Goal: Book appointment/travel/reservation

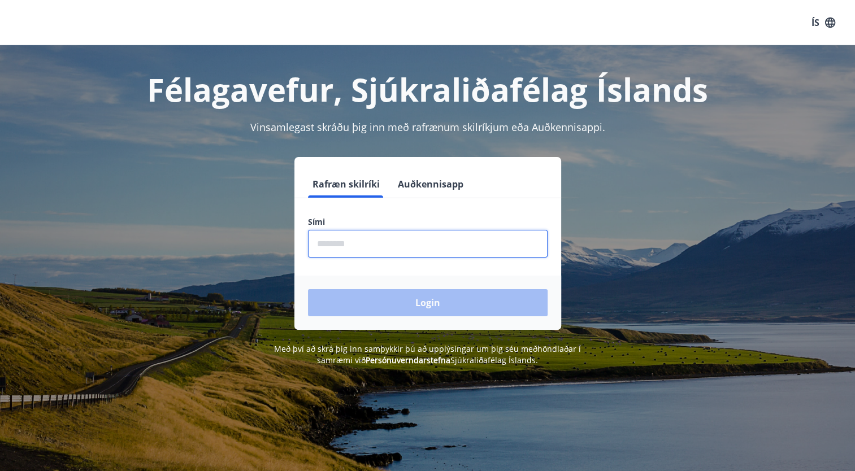
click at [360, 244] on input "phone" at bounding box center [428, 244] width 240 height 28
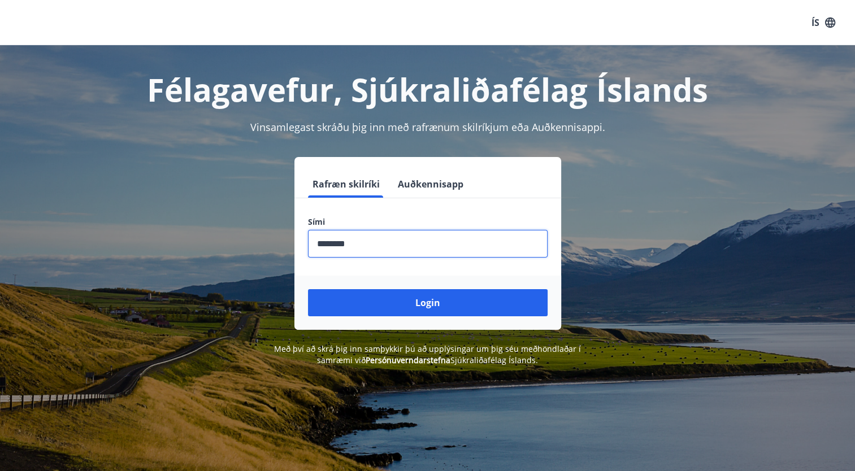
type input "********"
click at [308, 289] on button "Login" at bounding box center [428, 302] width 240 height 27
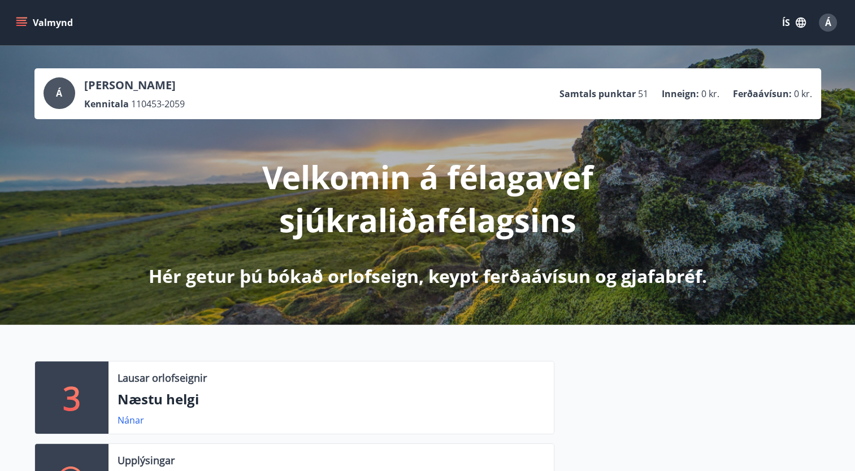
click at [802, 253] on div "Á [PERSON_NAME] Kennitala 110453-2059 Samtals punktar 51 Inneign : 0 kr. Ferðaá…" at bounding box center [427, 185] width 855 height 279
click at [756, 261] on div "Á [PERSON_NAME] Kennitala 110453-2059 Samtals punktar 51 Inneign : 0 kr. Ferðaá…" at bounding box center [427, 185] width 855 height 279
click at [116, 424] on div "Lausar orlofseignir Næstu helgi Nánar" at bounding box center [331, 398] width 445 height 72
click at [124, 422] on link "Nánar" at bounding box center [131, 420] width 27 height 12
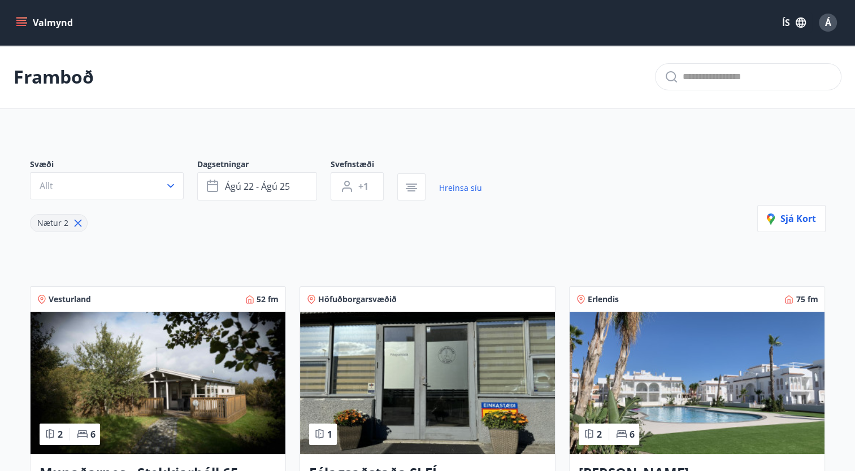
click at [19, 30] on button "Valmynd" at bounding box center [46, 22] width 64 height 20
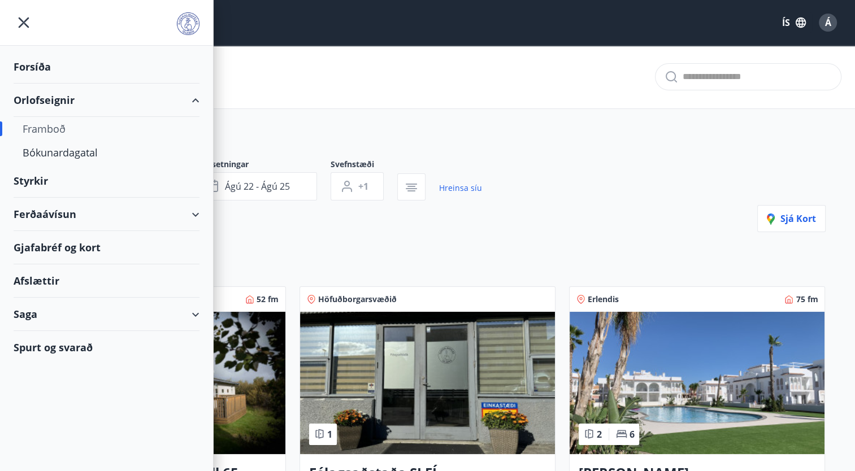
click at [38, 102] on div "Orlofseignir" at bounding box center [107, 100] width 186 height 33
type input "*"
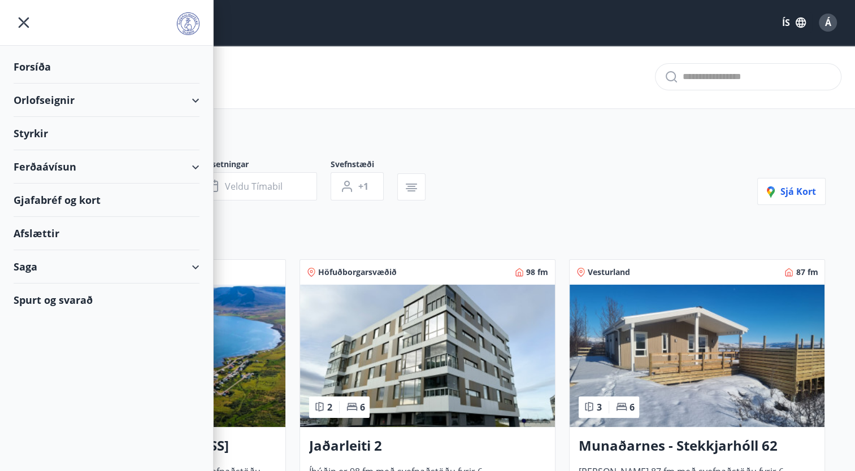
click at [201, 98] on icon at bounding box center [196, 101] width 14 height 14
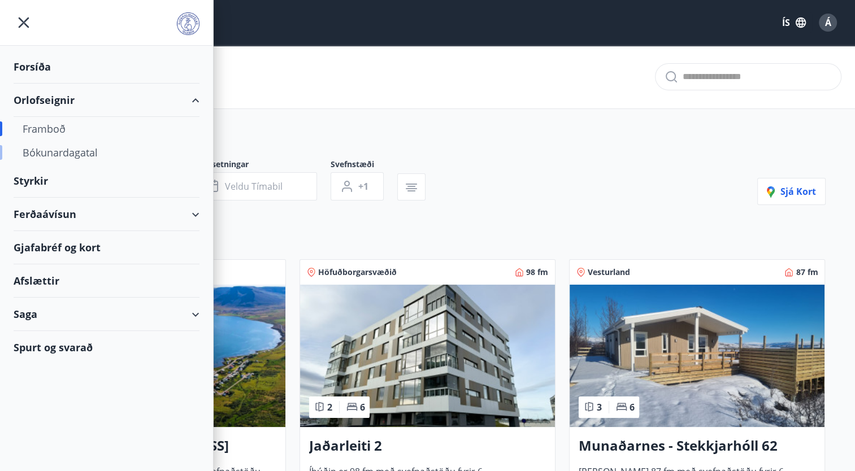
click at [63, 153] on div "Bókunardagatal" at bounding box center [107, 153] width 168 height 24
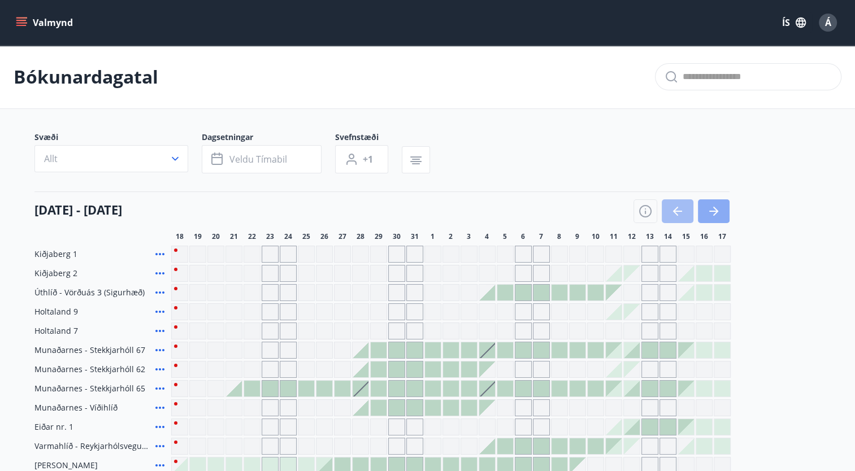
click at [712, 214] on icon "button" at bounding box center [714, 212] width 14 height 14
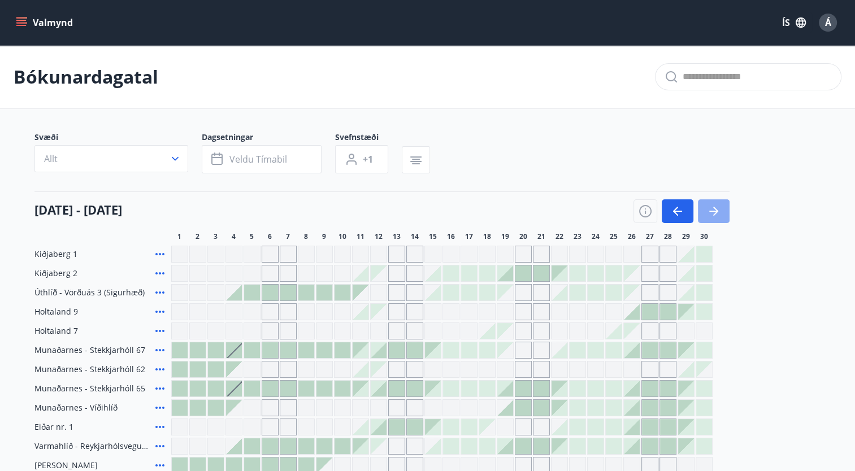
click at [712, 214] on icon "button" at bounding box center [714, 212] width 14 height 14
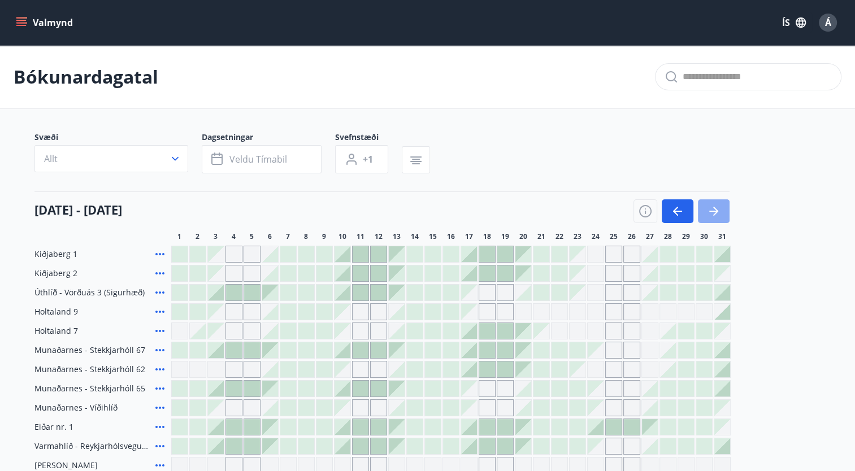
click at [712, 214] on icon "button" at bounding box center [714, 212] width 14 height 14
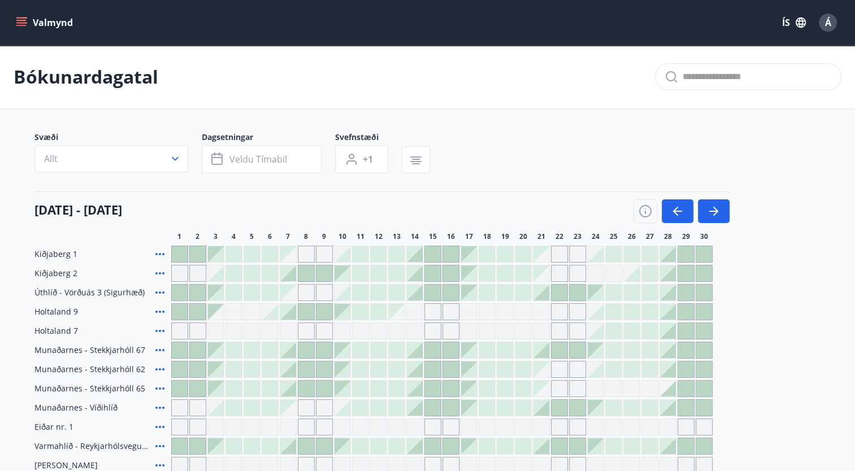
click at [735, 223] on div "[DATE] - [DATE] 1 2 3 4 5 6 7 8 9 10 11 12 13 14 15 16 17 18 19 20 21 22 23 24 …" at bounding box center [427, 217] width 787 height 50
click at [714, 218] on icon "button" at bounding box center [714, 212] width 14 height 14
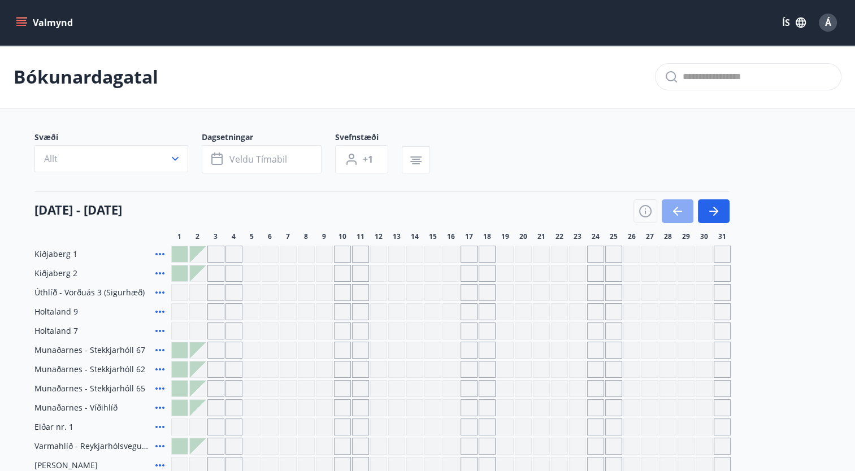
click at [676, 208] on icon "button" at bounding box center [675, 211] width 5 height 9
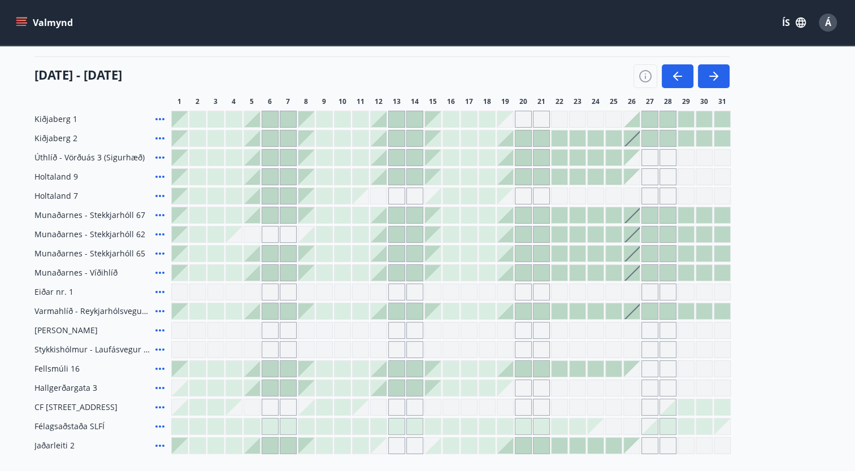
scroll to position [133, 0]
click at [654, 170] on div "Gráir dagar eru ekki bókanlegir" at bounding box center [649, 178] width 17 height 17
click at [649, 161] on div "Kiðjaberg 1 Kiðjaberg 2 Úthlíð - Vörðuás 3 (Sigurhæð) Holtaland 9 Holtaland 7 […" at bounding box center [427, 284] width 787 height 344
click at [650, 174] on div "Gráir dagar eru ekki bókanlegir" at bounding box center [649, 178] width 17 height 17
click at [650, 191] on div "Gráir dagar eru ekki bókanlegir" at bounding box center [649, 197] width 17 height 17
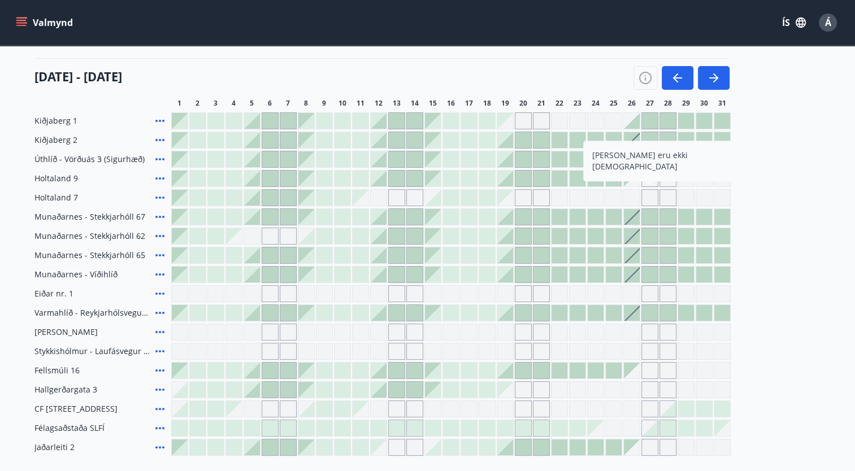
click at [702, 196] on div "Gráir dagar eru ekki bókanlegir" at bounding box center [704, 197] width 17 height 17
click at [714, 76] on icon "button" at bounding box center [714, 78] width 14 height 14
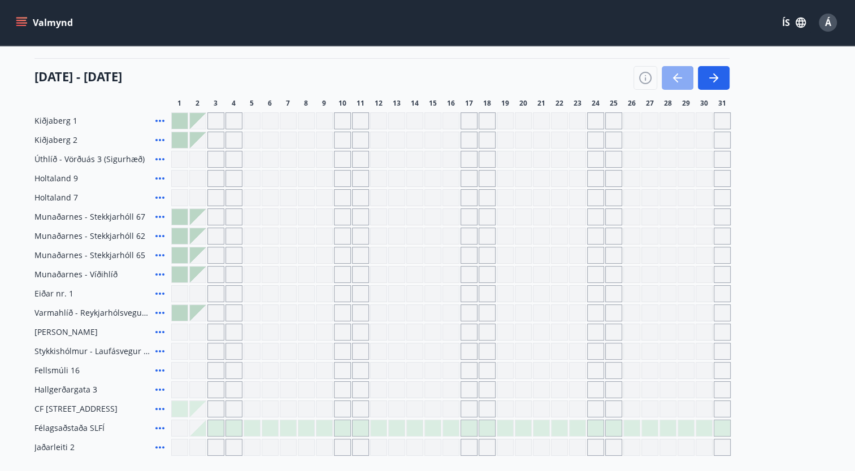
click at [684, 83] on button "button" at bounding box center [678, 78] width 32 height 24
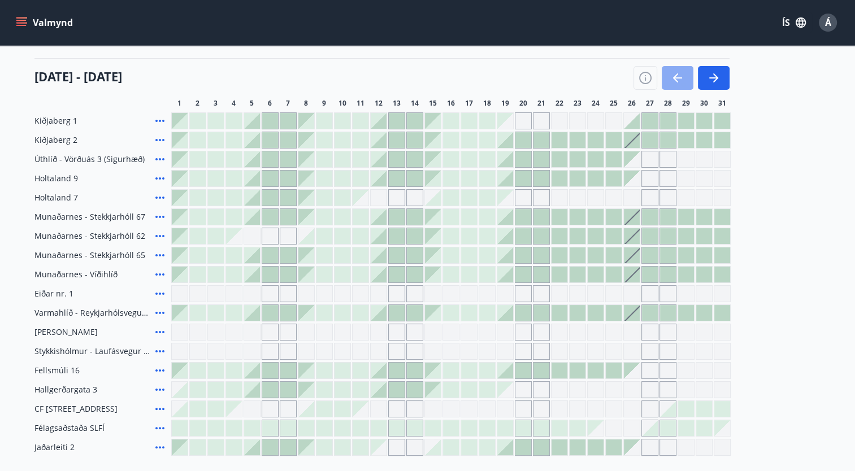
click at [684, 83] on button "button" at bounding box center [678, 78] width 32 height 24
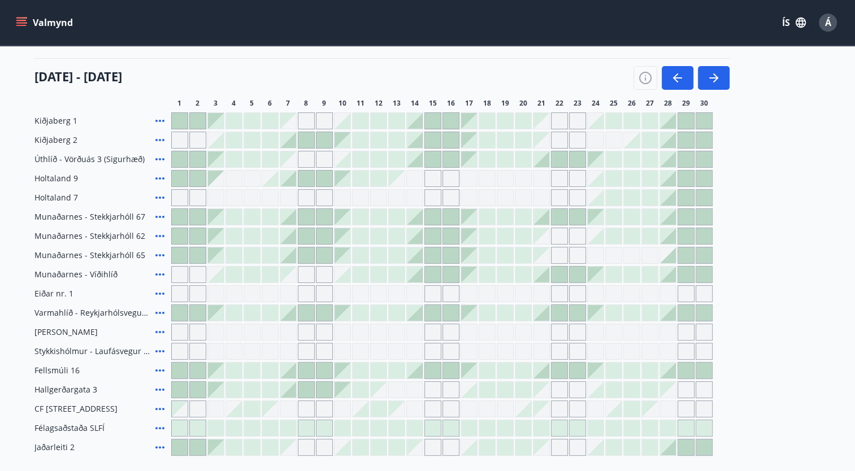
click at [730, 74] on div "[DATE] - [DATE] 1 2 3 4 5 6 7 8 9 10 11 12 13 14 15 16 17 18 19 20 21 22 23 24 …" at bounding box center [427, 83] width 787 height 50
click at [718, 74] on icon "button" at bounding box center [714, 78] width 14 height 14
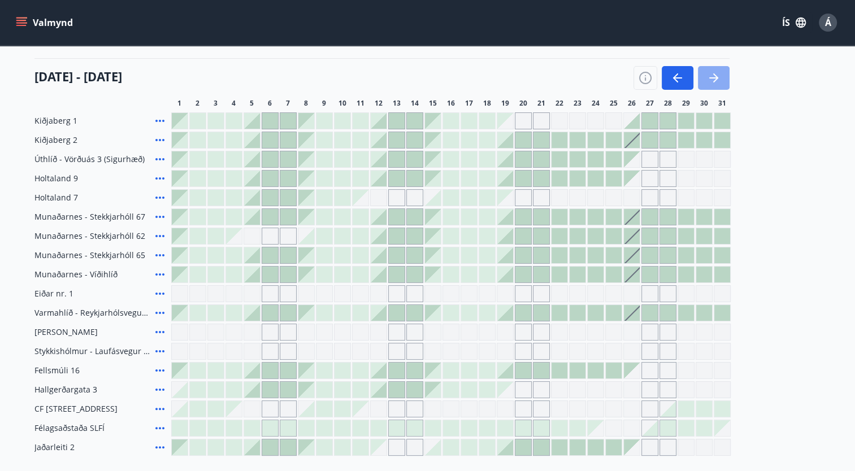
click at [718, 74] on icon "button" at bounding box center [714, 78] width 14 height 14
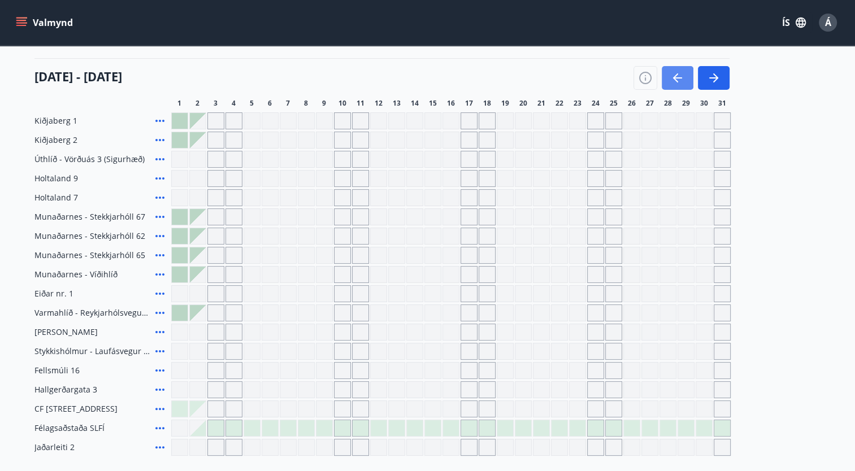
click at [678, 76] on icon "button" at bounding box center [678, 78] width 14 height 14
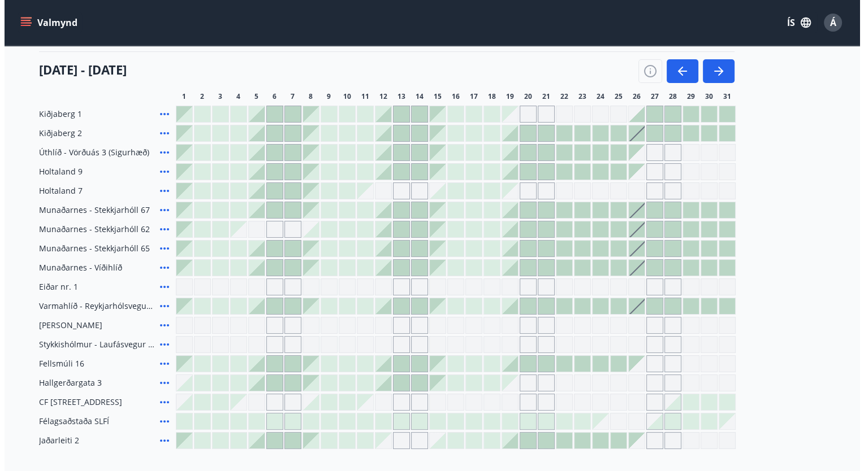
scroll to position [139, 0]
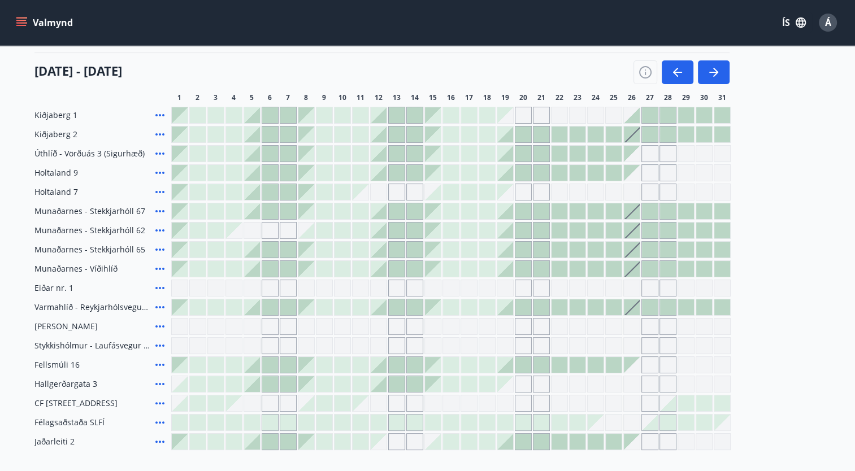
click at [173, 175] on div at bounding box center [180, 173] width 16 height 16
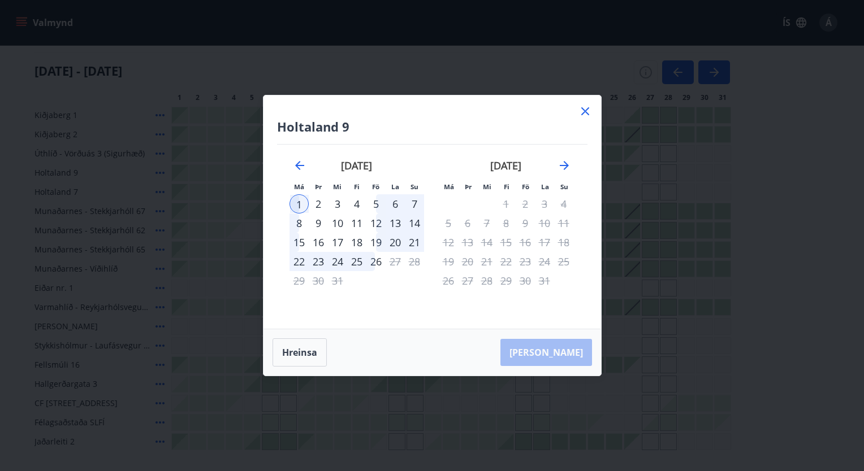
click at [588, 112] on icon at bounding box center [585, 112] width 14 height 14
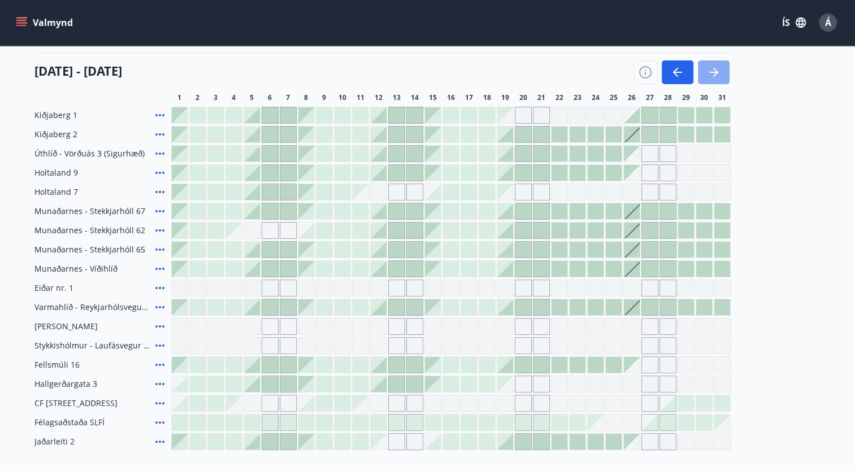
click at [723, 70] on button "button" at bounding box center [714, 72] width 32 height 24
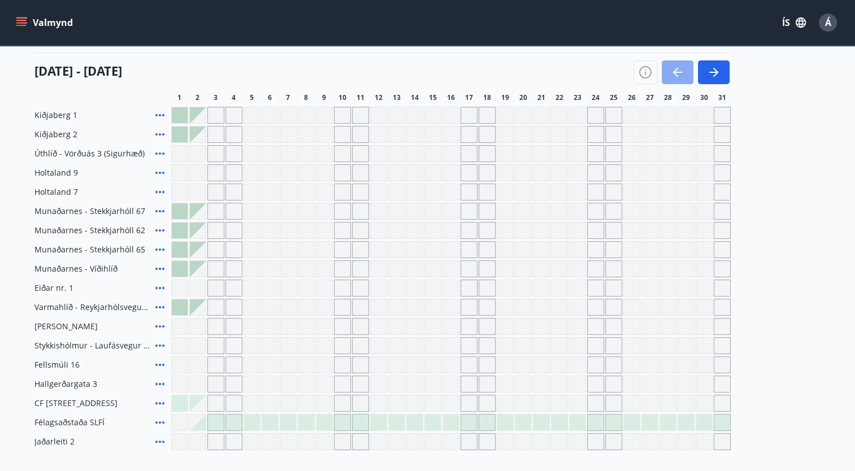
click at [676, 79] on button "button" at bounding box center [678, 72] width 32 height 24
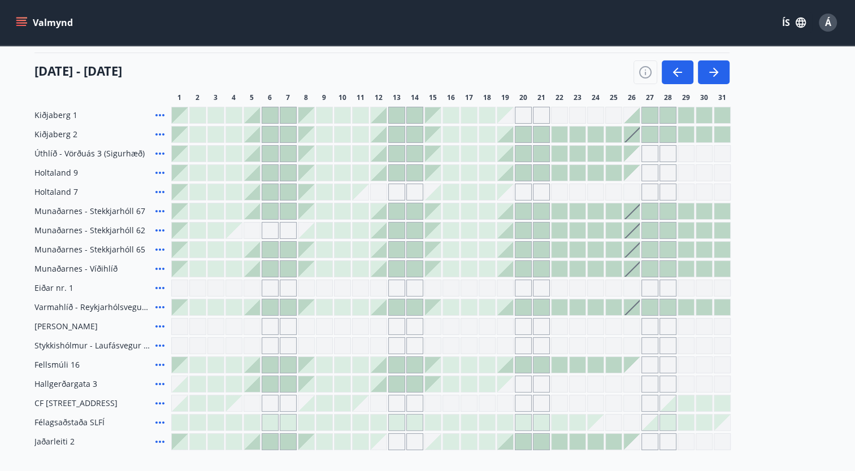
click at [436, 190] on div at bounding box center [433, 192] width 16 height 16
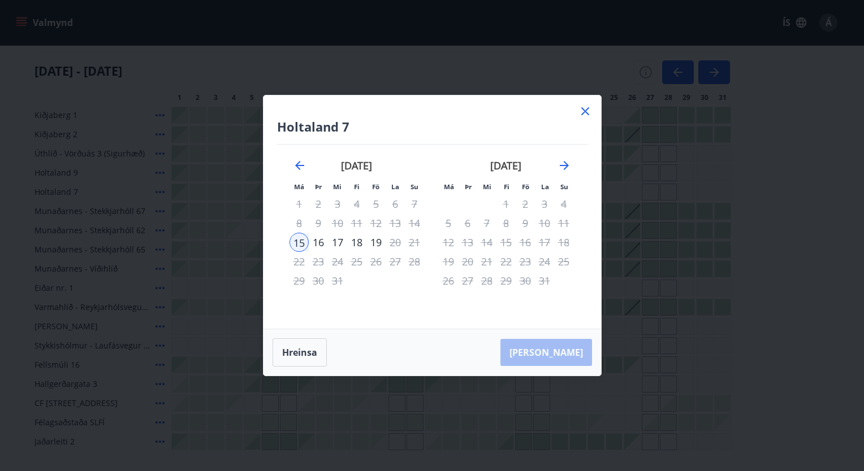
click at [586, 112] on icon at bounding box center [585, 112] width 14 height 14
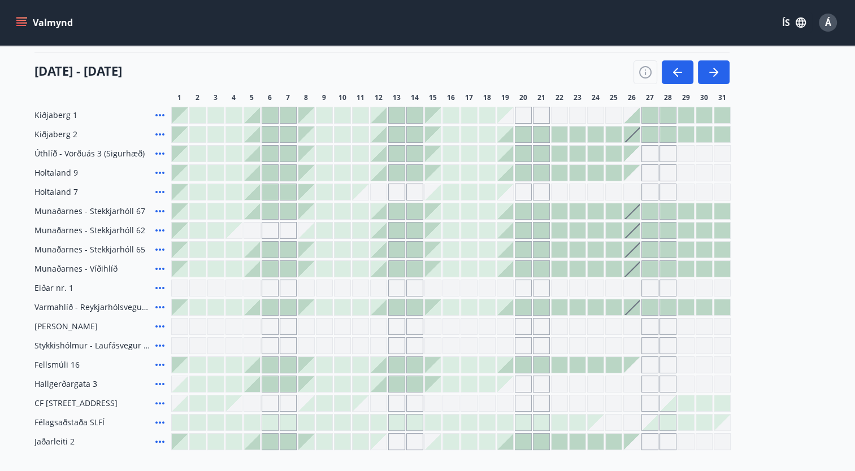
click at [158, 327] on icon at bounding box center [160, 327] width 14 height 14
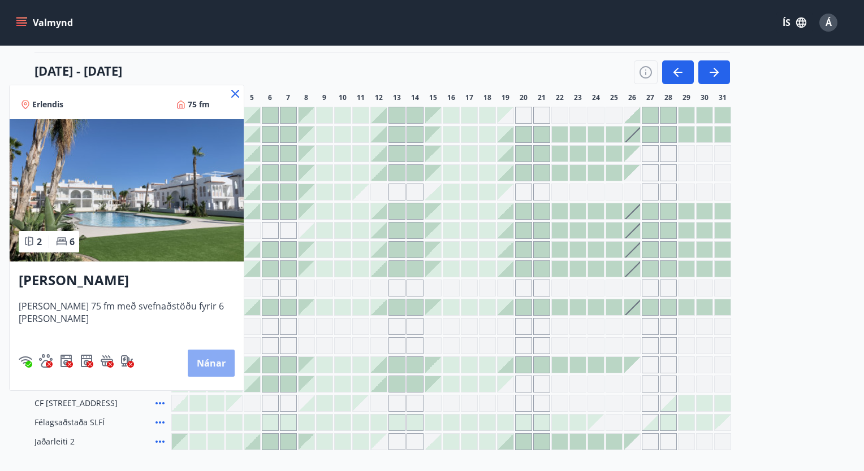
click at [188, 361] on button "Nánar" at bounding box center [211, 363] width 47 height 27
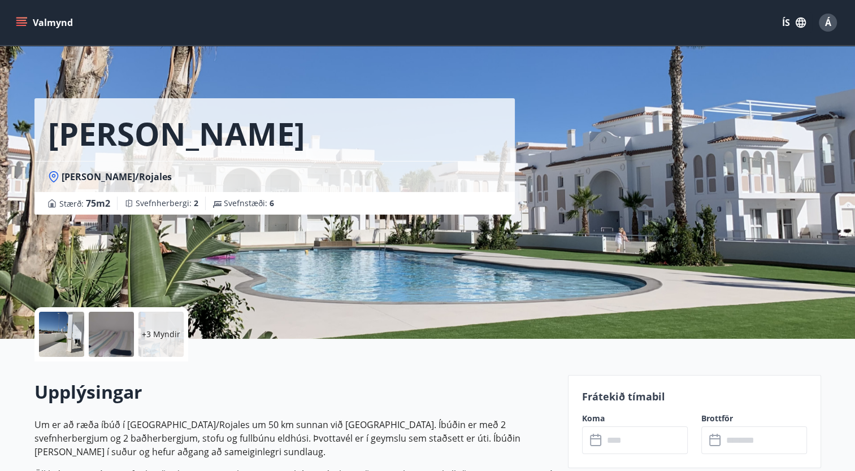
click at [810, 162] on div "[PERSON_NAME]/Rojales Stærð : 75 m2 Svefnherbergi : 2 Svefnstæði : 6" at bounding box center [427, 169] width 787 height 339
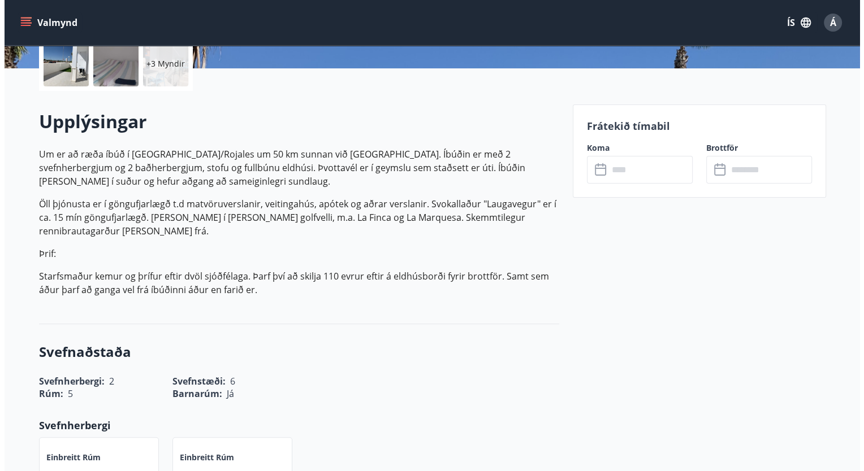
scroll to position [226, 0]
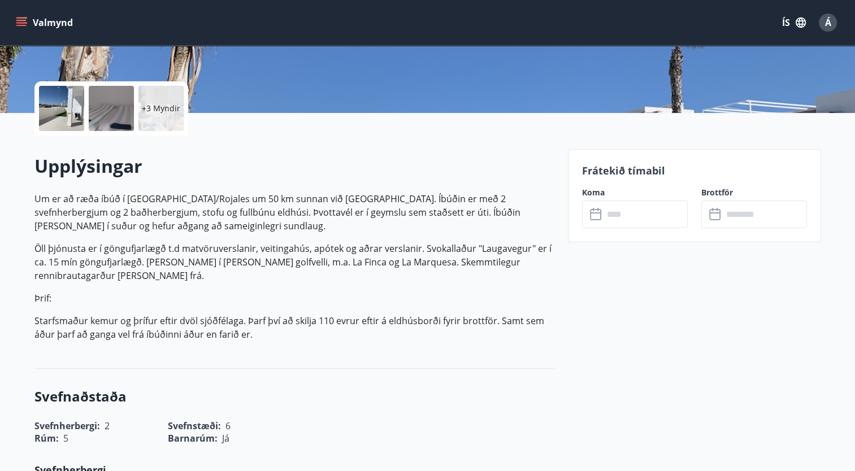
click at [59, 100] on div at bounding box center [61, 108] width 45 height 45
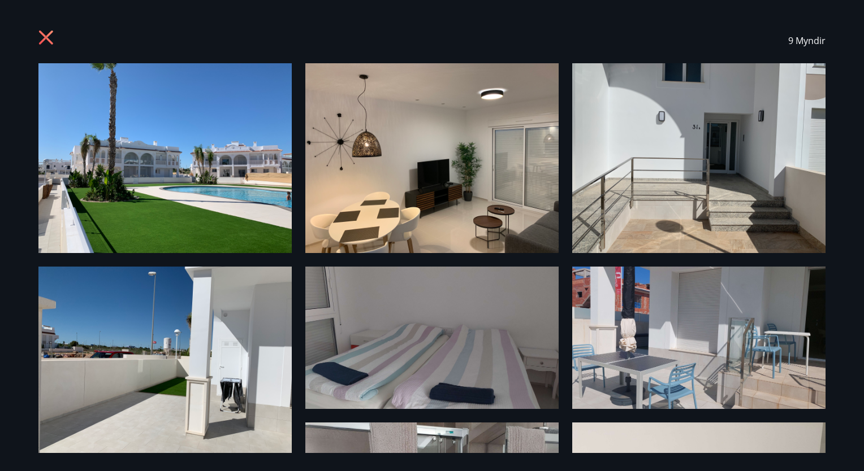
click at [59, 100] on img at bounding box center [164, 158] width 253 height 190
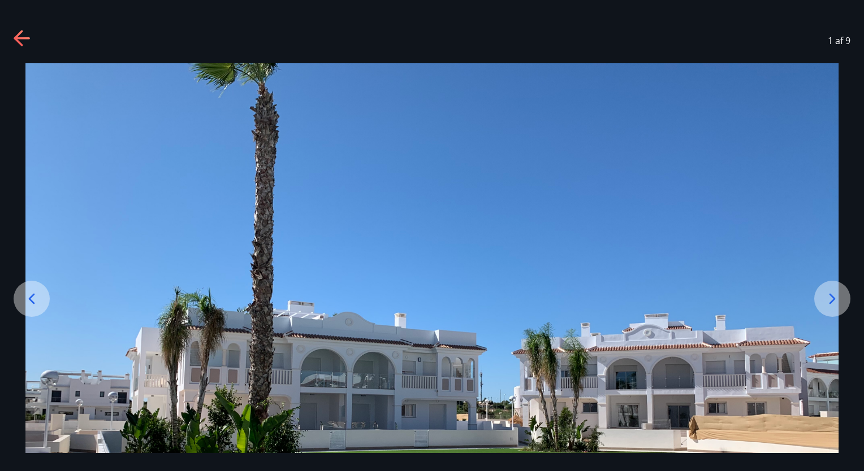
click at [831, 293] on icon at bounding box center [832, 299] width 18 height 18
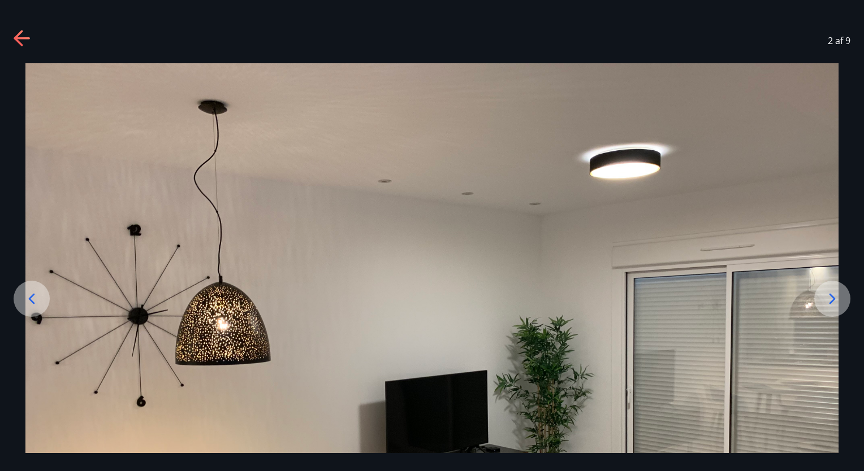
drag, startPoint x: 749, startPoint y: 205, endPoint x: 764, endPoint y: 102, distance: 103.9
click at [764, 102] on img at bounding box center [431, 368] width 813 height 610
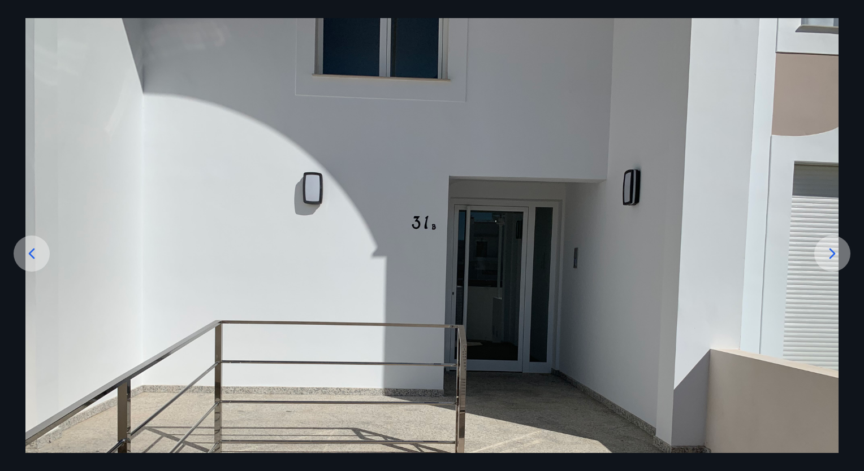
click at [831, 251] on icon at bounding box center [832, 254] width 6 height 11
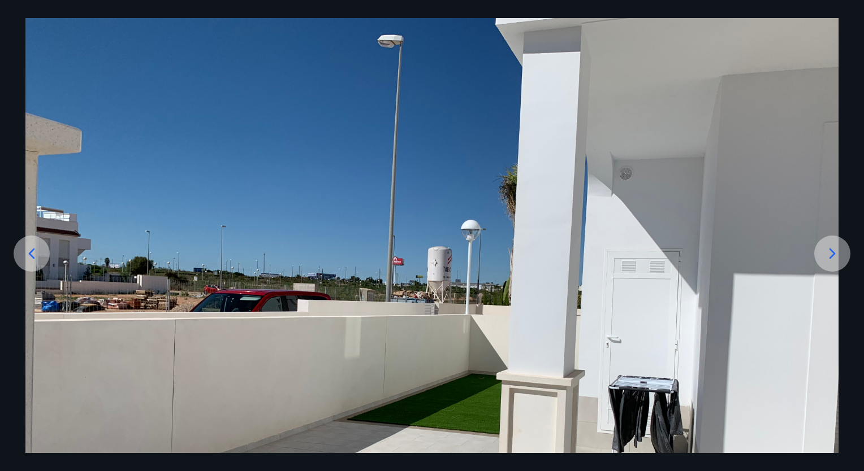
click at [831, 251] on icon at bounding box center [832, 254] width 6 height 11
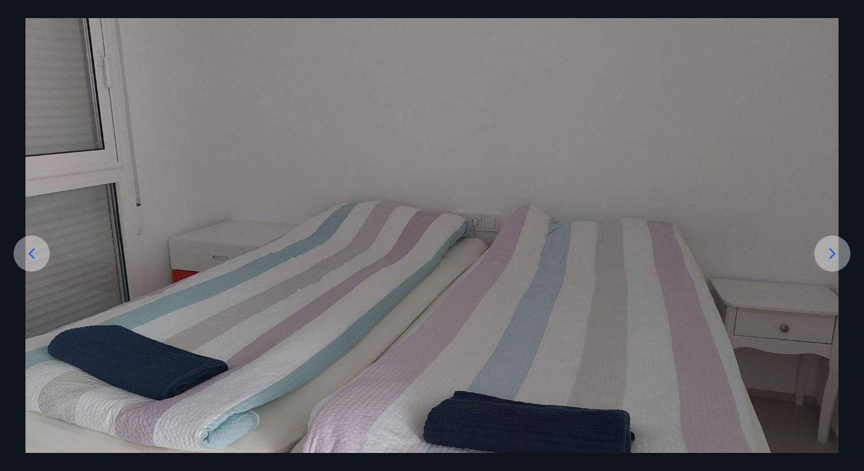
click at [831, 251] on icon at bounding box center [832, 254] width 6 height 11
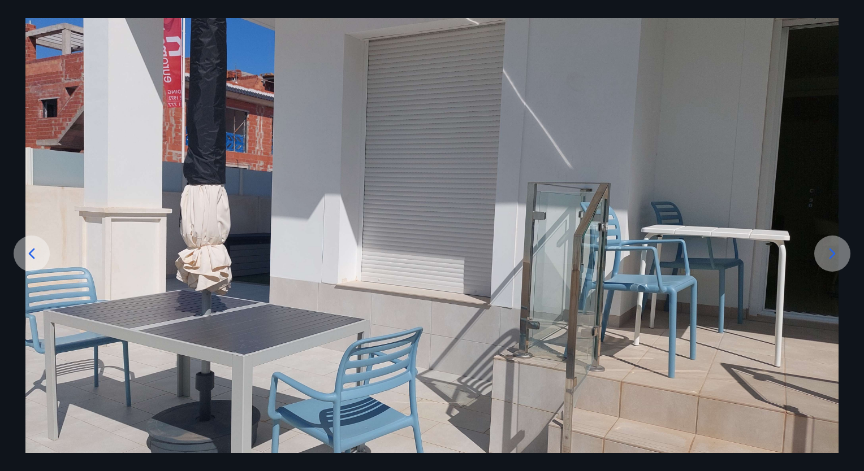
click at [831, 251] on icon at bounding box center [832, 254] width 6 height 11
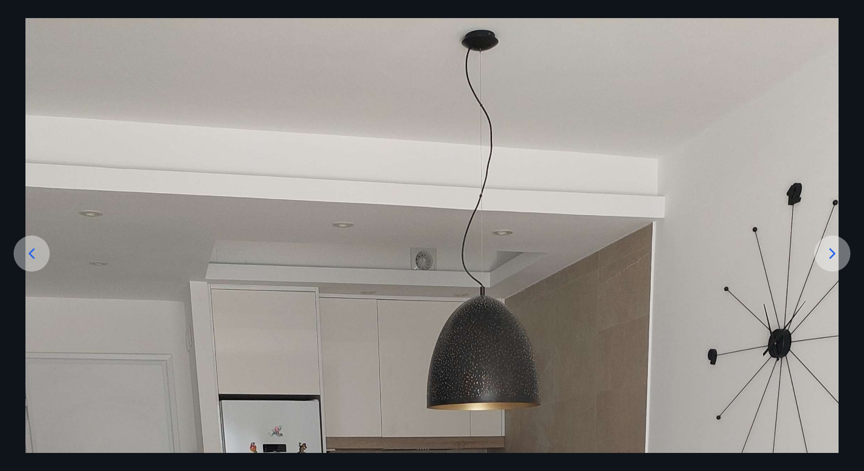
drag, startPoint x: 782, startPoint y: 286, endPoint x: 814, endPoint y: 159, distance: 130.6
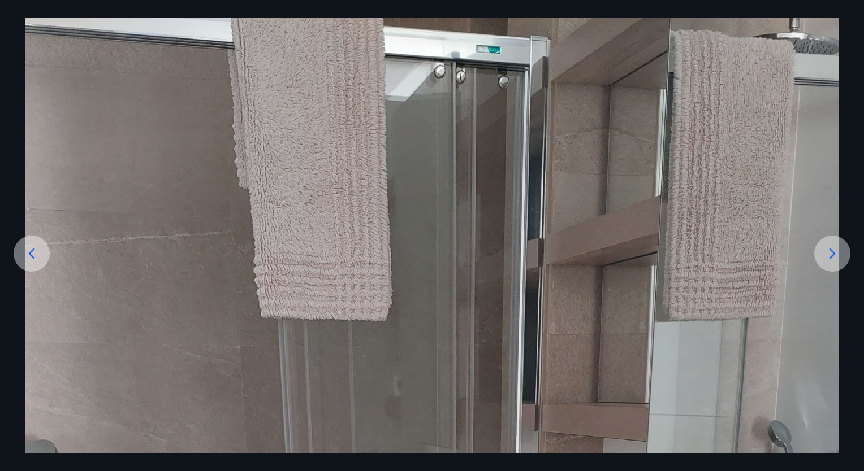
drag, startPoint x: 861, startPoint y: 238, endPoint x: 863, endPoint y: 220, distance: 18.7
drag, startPoint x: 862, startPoint y: 227, endPoint x: 778, endPoint y: 328, distance: 131.2
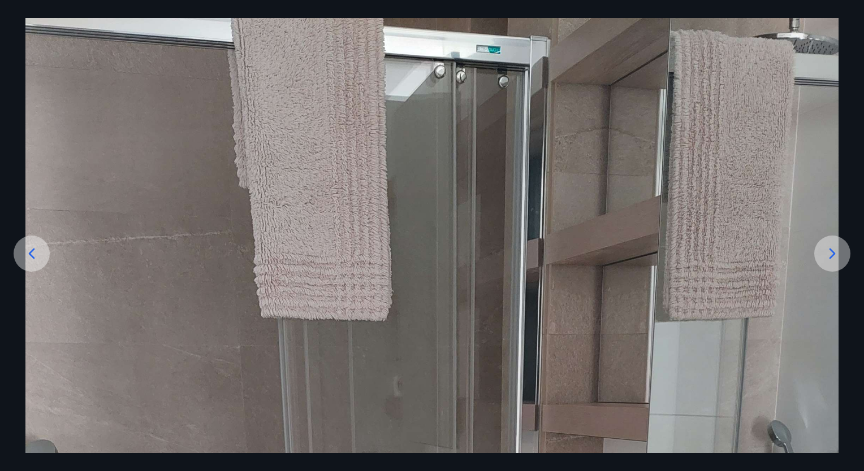
drag, startPoint x: 779, startPoint y: 336, endPoint x: 784, endPoint y: 289, distance: 47.2
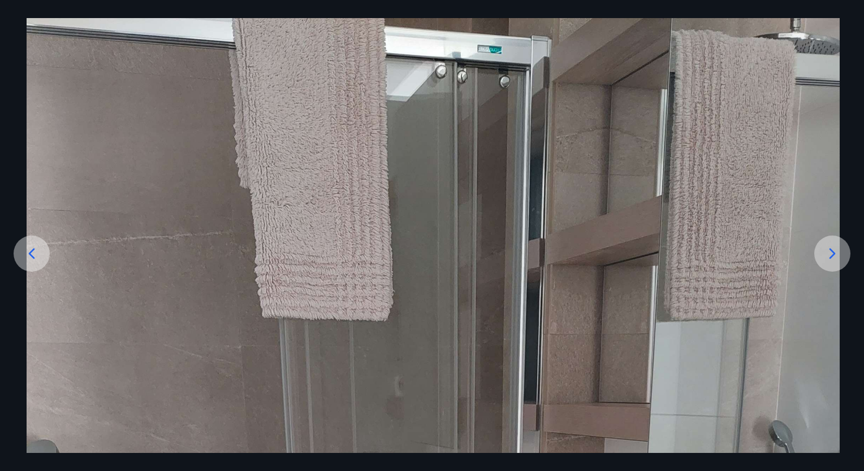
drag, startPoint x: 722, startPoint y: 440, endPoint x: 769, endPoint y: 366, distance: 87.6
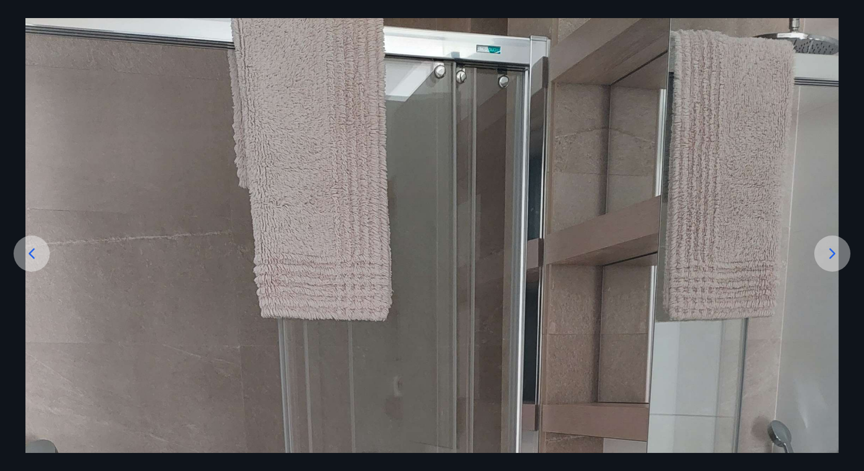
drag, startPoint x: 754, startPoint y: 369, endPoint x: 713, endPoint y: 380, distance: 42.6
drag, startPoint x: 713, startPoint y: 380, endPoint x: 717, endPoint y: 272, distance: 108.0
drag, startPoint x: 565, startPoint y: 313, endPoint x: 559, endPoint y: 353, distance: 41.1
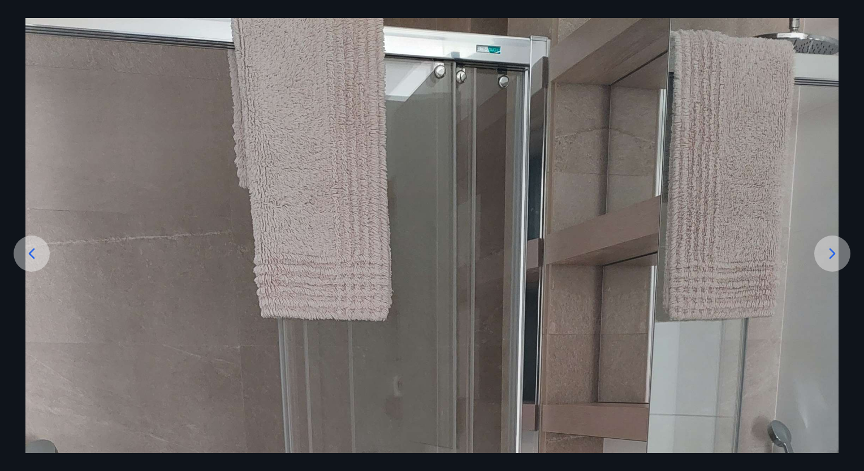
click at [830, 252] on icon at bounding box center [832, 254] width 18 height 18
